Goal: Participate in discussion: Engage in conversation with other users on a specific topic

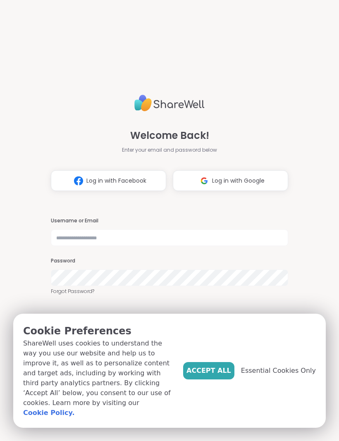
click at [224, 375] on span "Accept All" at bounding box center [208, 370] width 45 height 10
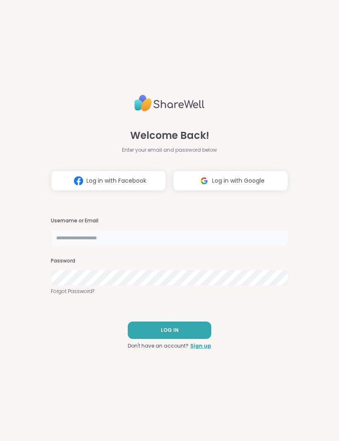
click at [61, 236] on input "text" at bounding box center [169, 237] width 237 height 17
type input "**********"
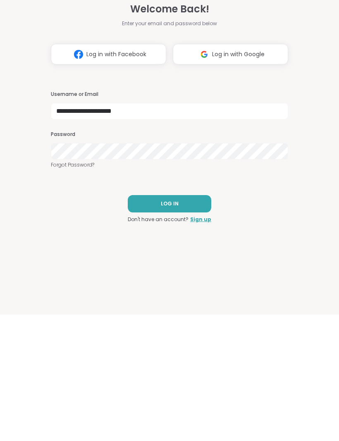
click at [175, 326] on span "LOG IN" at bounding box center [170, 329] width 18 height 7
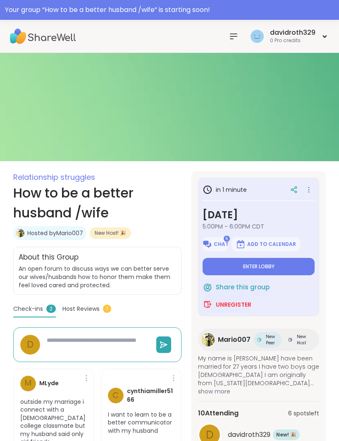
click at [277, 271] on button "Enter lobby" at bounding box center [258, 266] width 112 height 17
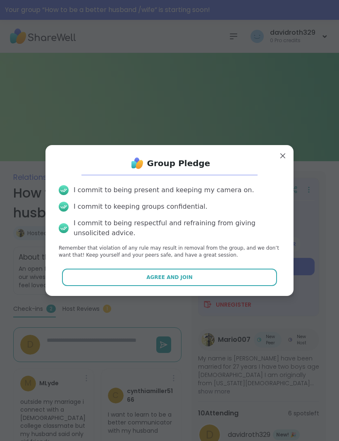
click at [194, 276] on button "Agree and Join" at bounding box center [169, 276] width 215 height 17
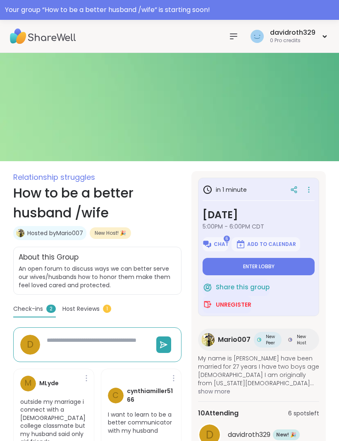
type textarea "*"
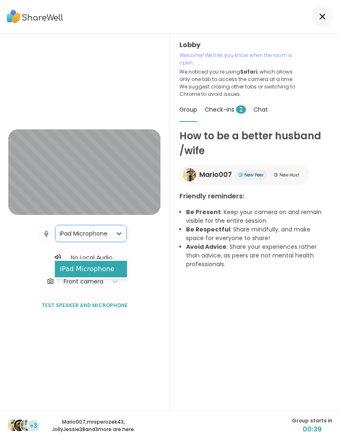
click at [112, 271] on div "iPad Microphone" at bounding box center [90, 269] width 71 height 17
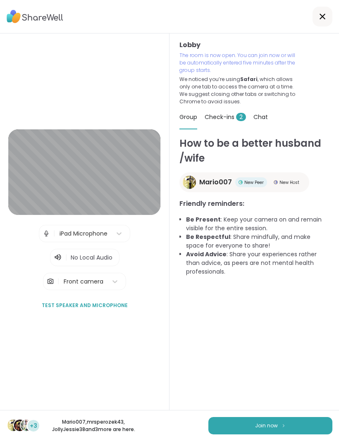
click at [282, 424] on img at bounding box center [283, 425] width 5 height 5
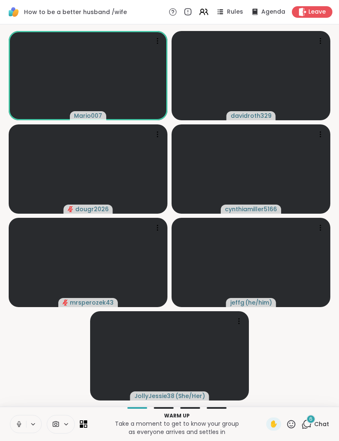
click at [33, 425] on icon at bounding box center [33, 423] width 7 height 7
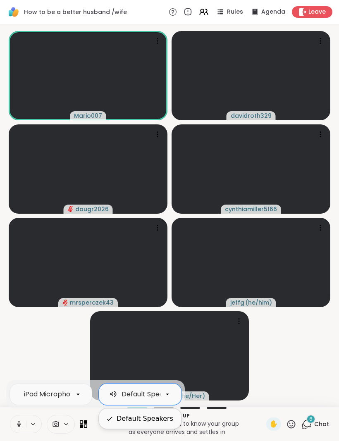
click at [270, 379] on video-player-container "Mario007 davidroth329 dougr2026 cynthiamiller5166 mrsperozek43 [PERSON_NAME] ( …" at bounding box center [169, 215] width 329 height 375
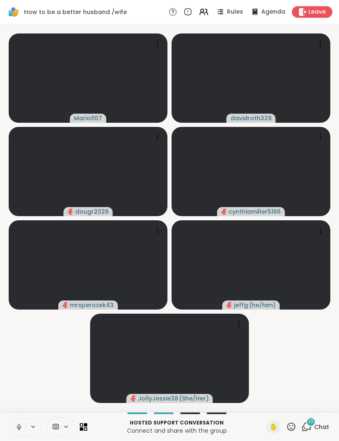
click at [311, 425] on div "10" at bounding box center [310, 421] width 9 height 9
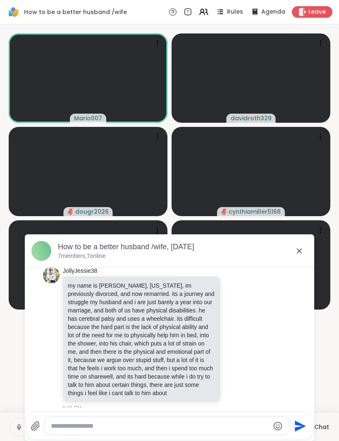
scroll to position [441, 0]
click at [301, 253] on icon at bounding box center [299, 251] width 10 height 10
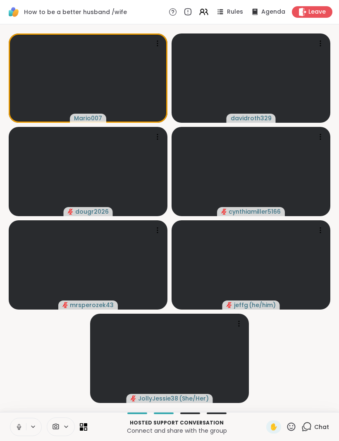
click at [324, 41] on div at bounding box center [320, 44] width 12 height 12
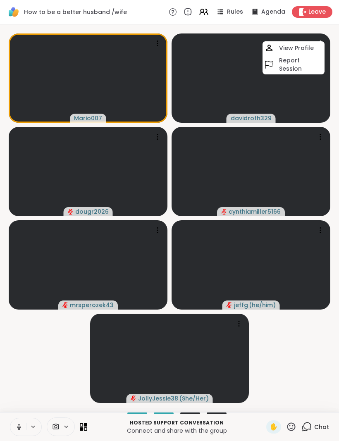
click at [314, 86] on video at bounding box center [250, 77] width 159 height 89
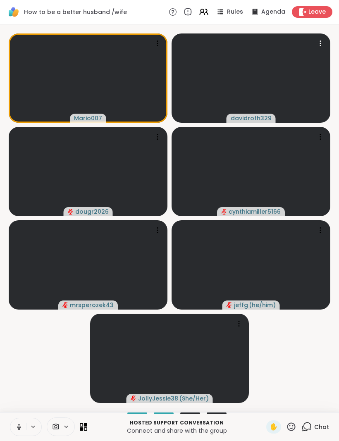
click at [310, 95] on video at bounding box center [250, 77] width 159 height 89
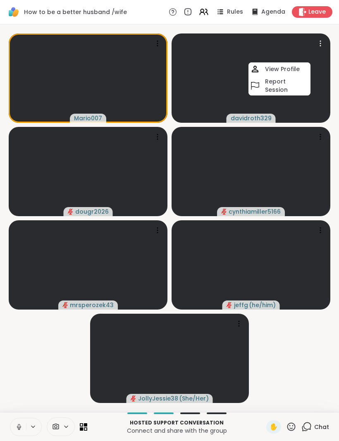
click at [316, 107] on video at bounding box center [250, 77] width 159 height 89
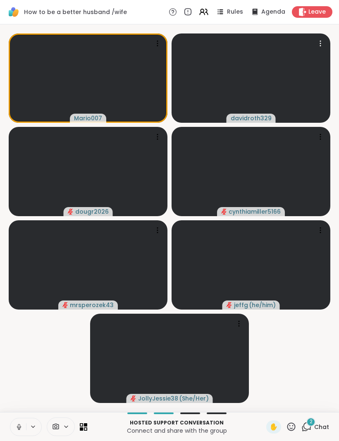
click at [322, 43] on icon at bounding box center [320, 43] width 8 height 8
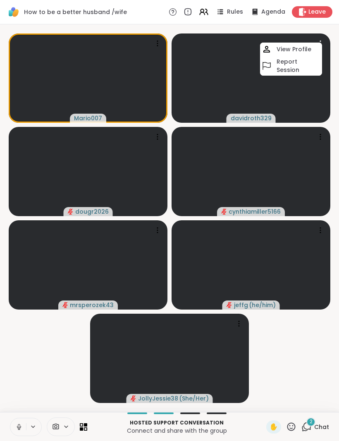
click at [317, 102] on video at bounding box center [250, 77] width 159 height 89
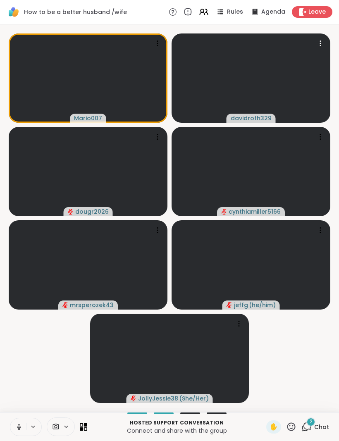
click at [256, 119] on span "davidroth329" at bounding box center [250, 118] width 41 height 8
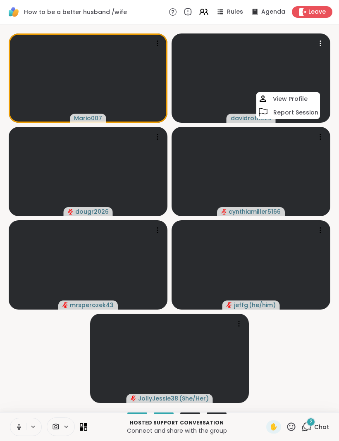
click at [322, 135] on icon at bounding box center [320, 137] width 8 height 8
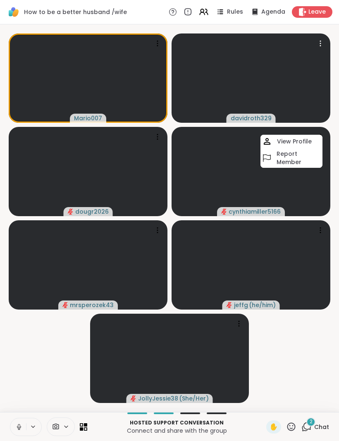
click at [325, 78] on video at bounding box center [250, 77] width 159 height 89
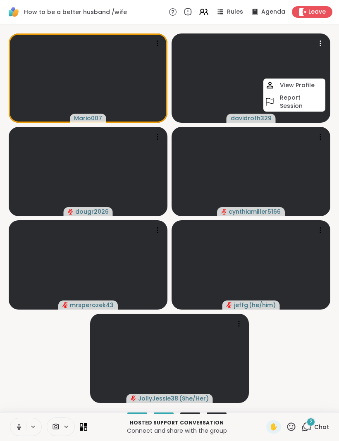
click at [320, 75] on video at bounding box center [250, 77] width 159 height 89
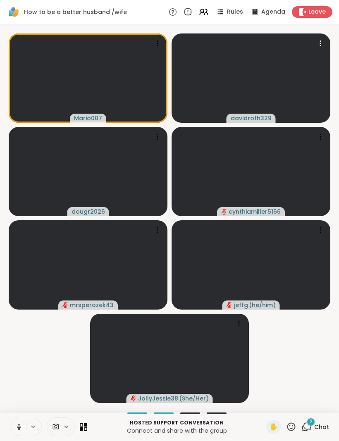
click at [18, 428] on icon at bounding box center [19, 426] width 4 height 2
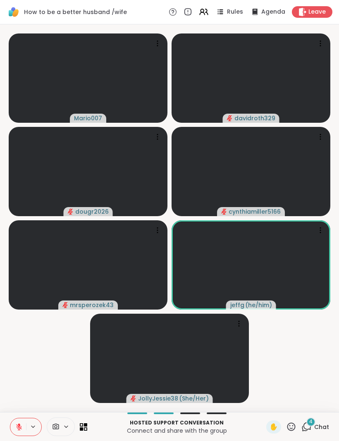
click at [310, 427] on icon at bounding box center [306, 426] width 10 height 10
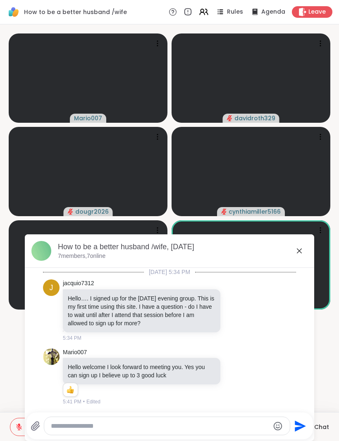
scroll to position [876, 0]
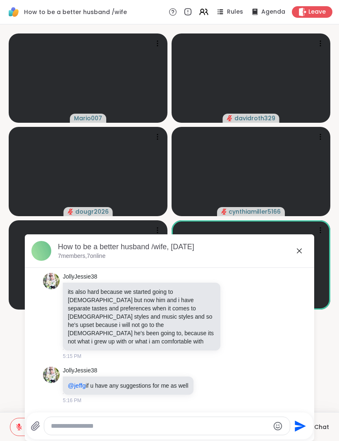
click at [300, 255] on icon at bounding box center [299, 251] width 10 height 10
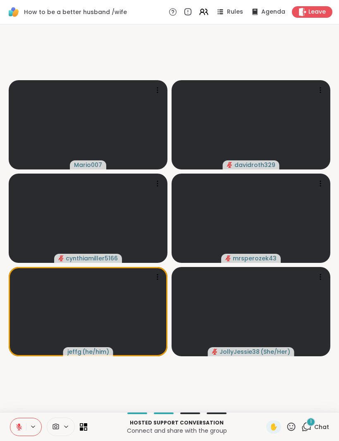
click at [310, 428] on icon at bounding box center [307, 425] width 8 height 7
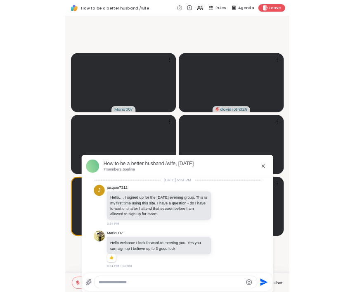
scroll to position [919, 0]
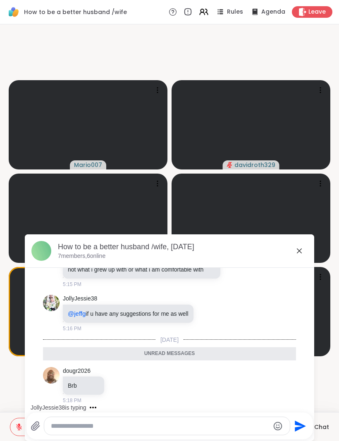
click at [300, 253] on icon at bounding box center [299, 251] width 10 height 10
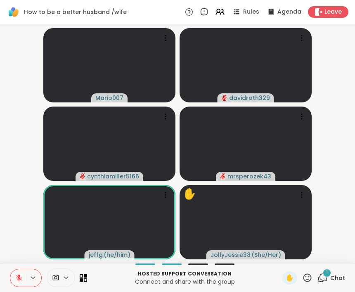
click at [337, 218] on video-player-container "Mario007 davidroth329 cynthiamiller5166 mrsperozek43 [PERSON_NAME] ( he/him ) ✋…" at bounding box center [177, 144] width 345 height 232
click at [336, 217] on video-player-container "Mario007 davidroth329 cynthiamiller5166 mrsperozek43 [PERSON_NAME] ( he/him ) ✋…" at bounding box center [177, 144] width 345 height 232
click at [336, 222] on video-player-container "Mario007 davidroth329 cynthiamiller5166 mrsperozek43 [PERSON_NAME] ( he/him ) ✋…" at bounding box center [177, 144] width 345 height 232
click at [338, 227] on video-player-container "Mario007 davidroth329 cynthiamiller5166 mrsperozek43 [PERSON_NAME] ( he/him ) ✋…" at bounding box center [177, 144] width 345 height 232
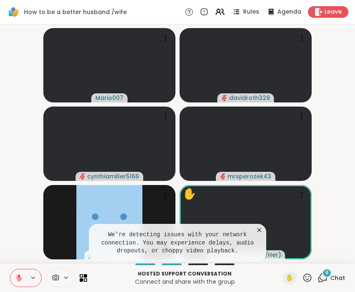
click at [261, 233] on icon at bounding box center [259, 230] width 8 height 8
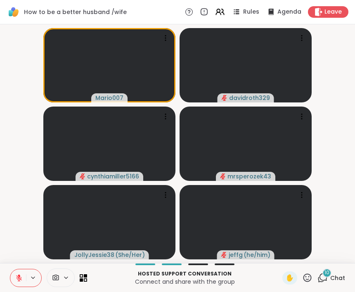
click at [12, 279] on button at bounding box center [18, 277] width 16 height 17
click at [6, 286] on div "Hosted support conversation Connect and share with the group ✋ 11 Chat" at bounding box center [177, 277] width 355 height 29
click at [21, 283] on button at bounding box center [18, 277] width 16 height 17
click at [23, 276] on button at bounding box center [18, 277] width 16 height 17
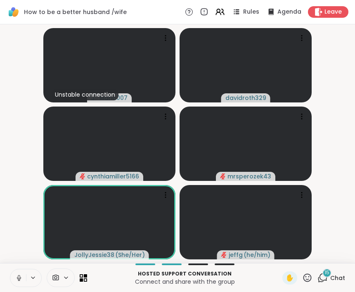
click at [328, 278] on icon at bounding box center [322, 277] width 10 height 10
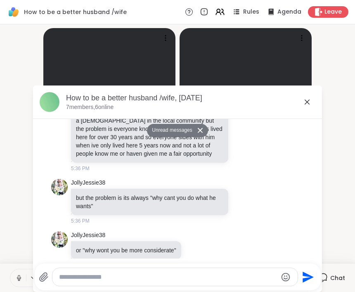
scroll to position [1804, 0]
click at [308, 104] on icon at bounding box center [307, 101] width 5 height 5
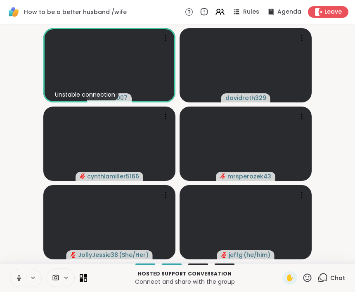
click at [21, 276] on icon at bounding box center [18, 277] width 7 height 7
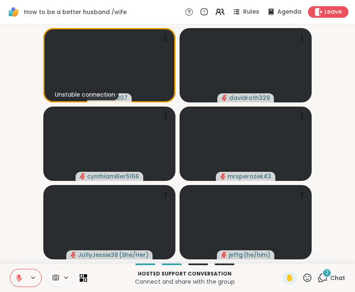
click at [15, 277] on button at bounding box center [18, 277] width 16 height 17
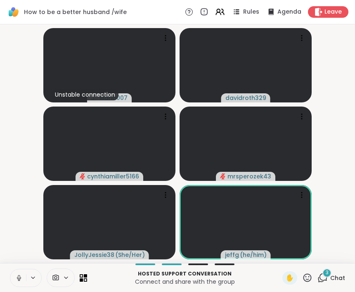
click at [23, 278] on button at bounding box center [18, 277] width 16 height 17
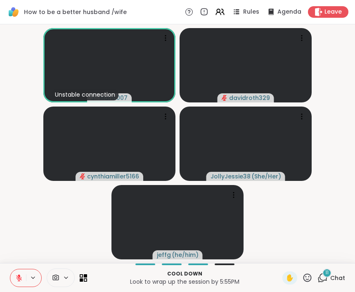
click at [335, 13] on span "Leave" at bounding box center [332, 12] width 17 height 8
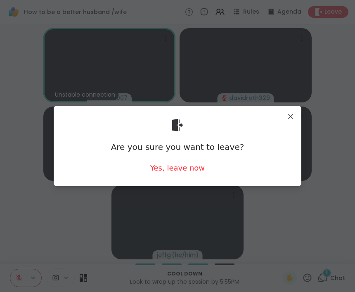
click at [180, 167] on div "Yes, leave now" at bounding box center [177, 168] width 54 height 10
